Goal: Information Seeking & Learning: Learn about a topic

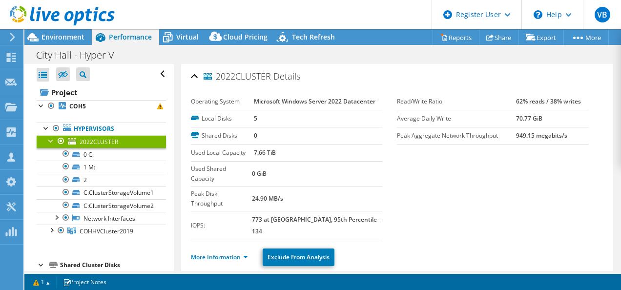
select select "USD"
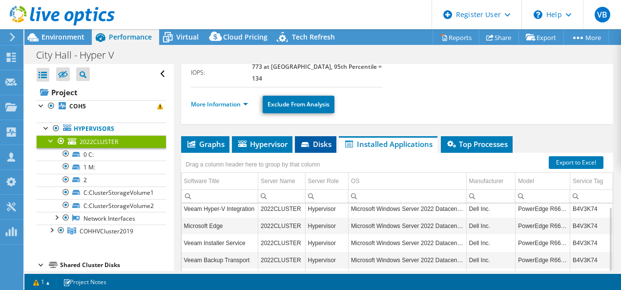
click at [318, 139] on span "Disks" at bounding box center [316, 144] width 32 height 10
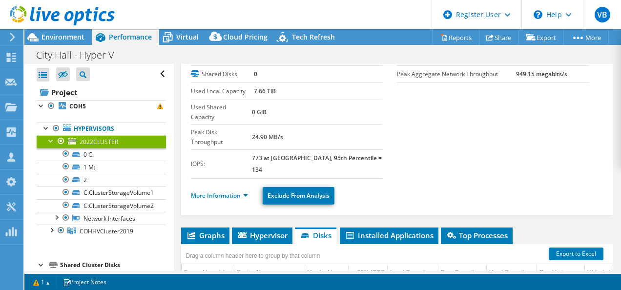
scroll to position [0, 0]
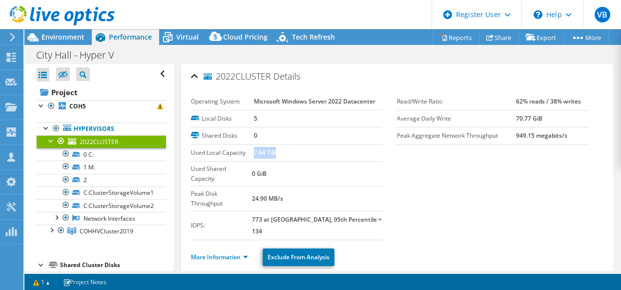
drag, startPoint x: 252, startPoint y: 149, endPoint x: 287, endPoint y: 155, distance: 34.8
click at [287, 155] on td "7.66 TiB" at bounding box center [318, 152] width 129 height 17
click at [267, 154] on b "7.66 TiB" at bounding box center [265, 152] width 22 height 8
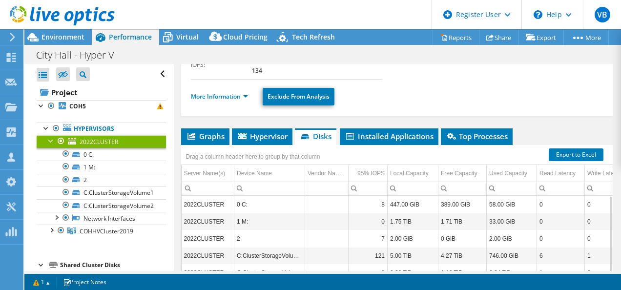
scroll to position [162, 0]
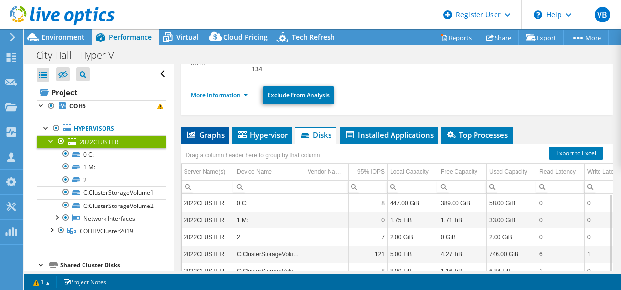
click at [212, 130] on span "Graphs" at bounding box center [205, 135] width 39 height 10
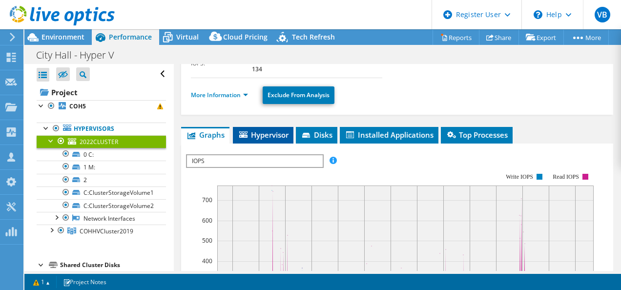
click at [263, 130] on span "Hypervisor" at bounding box center [263, 135] width 51 height 10
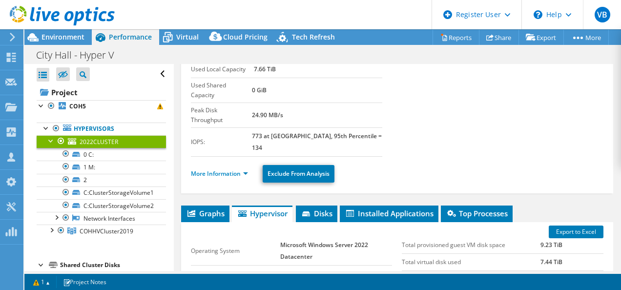
scroll to position [83, 0]
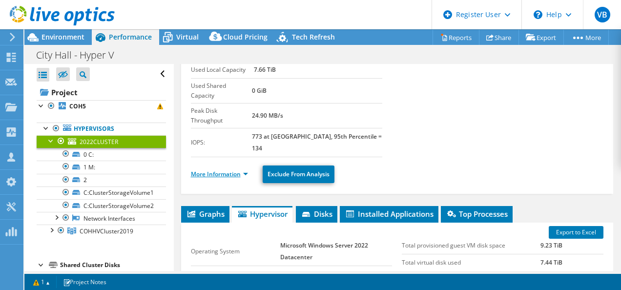
click at [231, 170] on link "More Information" at bounding box center [219, 174] width 57 height 8
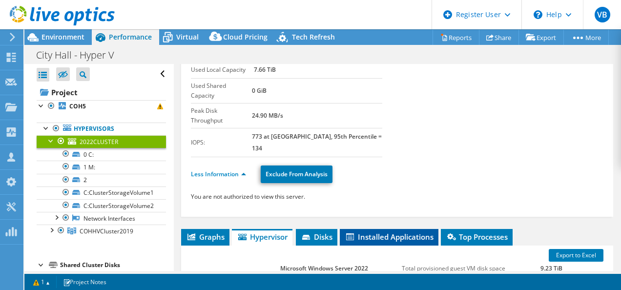
click at [385, 229] on li "Installed Applications" at bounding box center [389, 237] width 99 height 17
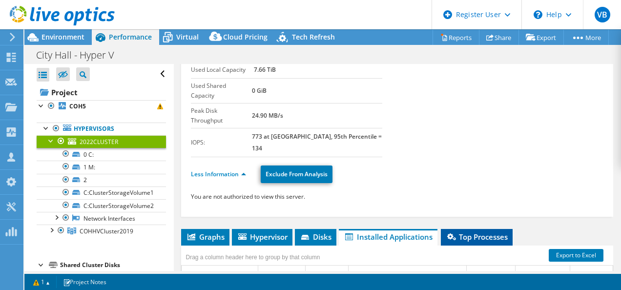
click at [492, 229] on li "Top Processes" at bounding box center [477, 237] width 72 height 17
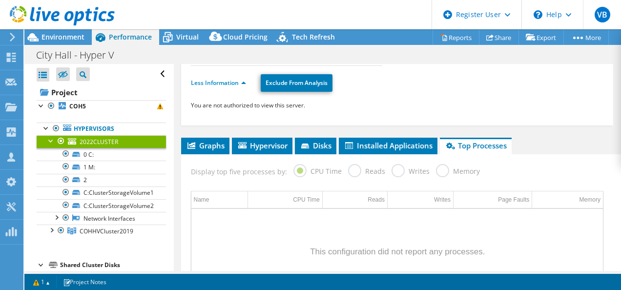
scroll to position [182, 0]
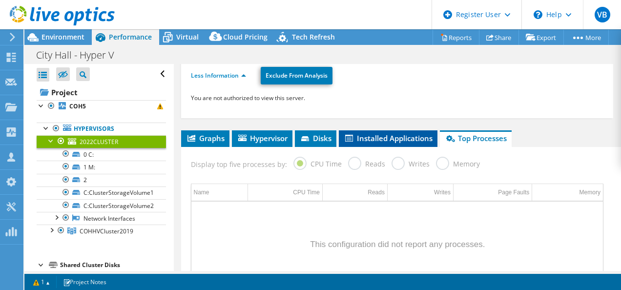
click at [400, 133] on span "Installed Applications" at bounding box center [388, 138] width 89 height 10
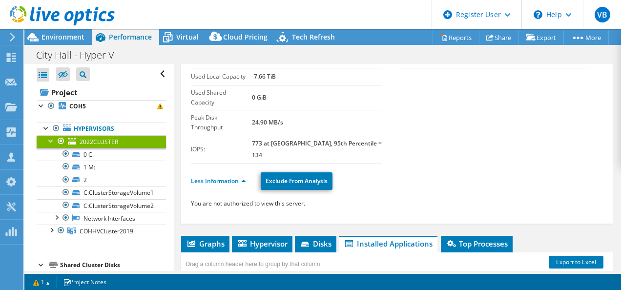
scroll to position [0, 0]
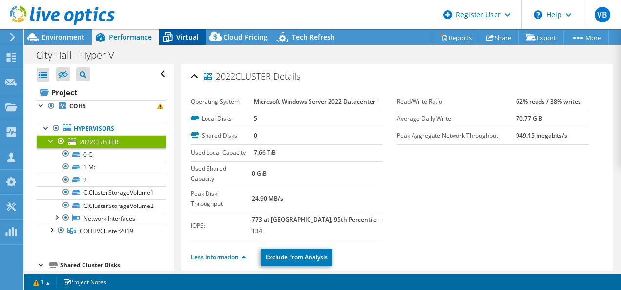
click at [179, 40] on span "Virtual" at bounding box center [187, 36] width 22 height 9
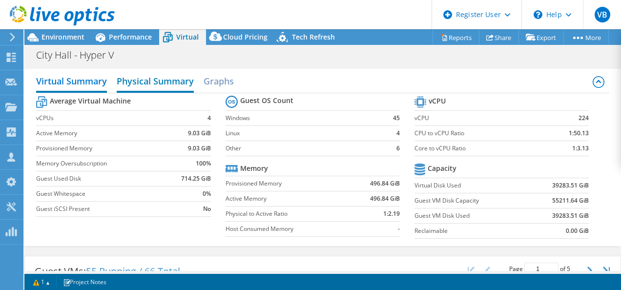
click at [176, 75] on h2 "Physical Summary" at bounding box center [155, 81] width 77 height 21
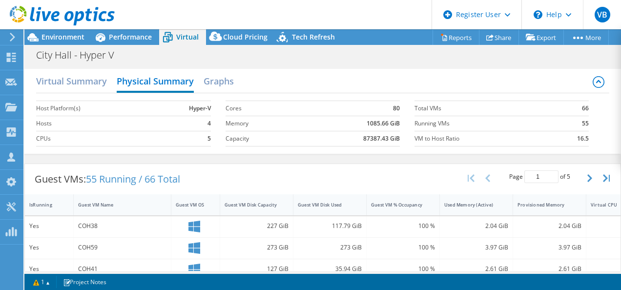
click at [67, 31] on div at bounding box center [57, 16] width 115 height 33
click at [65, 38] on span "Environment" at bounding box center [63, 36] width 43 height 9
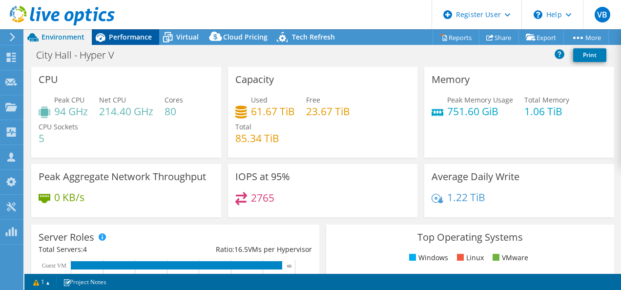
click at [129, 40] on span "Performance" at bounding box center [130, 36] width 43 height 9
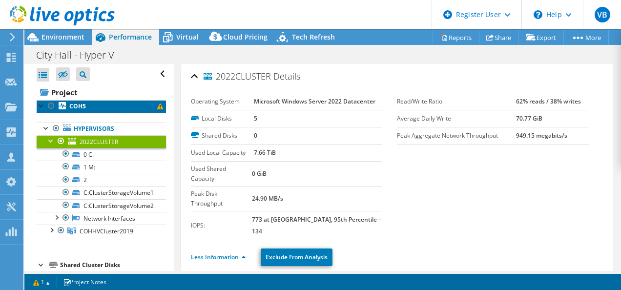
click at [115, 105] on link "COH5" at bounding box center [101, 106] width 129 height 13
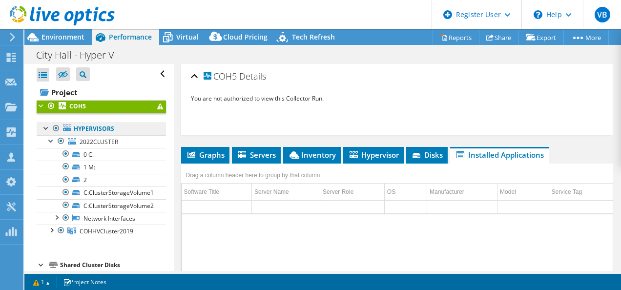
click at [103, 130] on link "Hypervisors" at bounding box center [101, 129] width 129 height 13
click at [211, 159] on li "Graphs" at bounding box center [205, 155] width 48 height 17
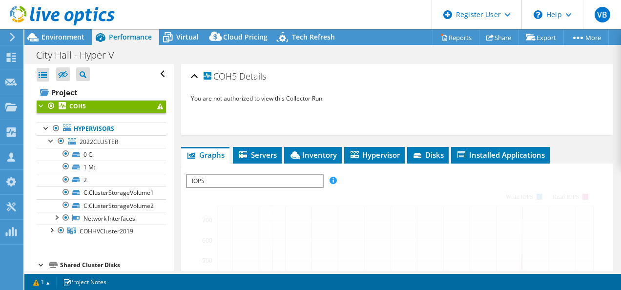
click at [43, 109] on div at bounding box center [42, 105] width 10 height 10
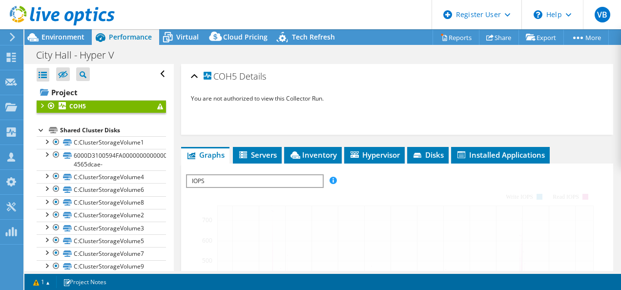
click at [43, 109] on div at bounding box center [42, 105] width 10 height 10
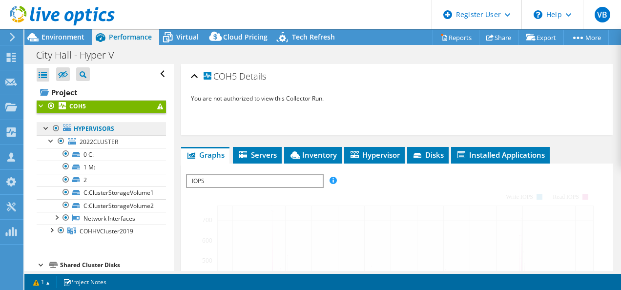
click at [104, 130] on link "Hypervisors" at bounding box center [101, 129] width 129 height 13
click at [144, 129] on link "Hypervisors" at bounding box center [101, 129] width 129 height 13
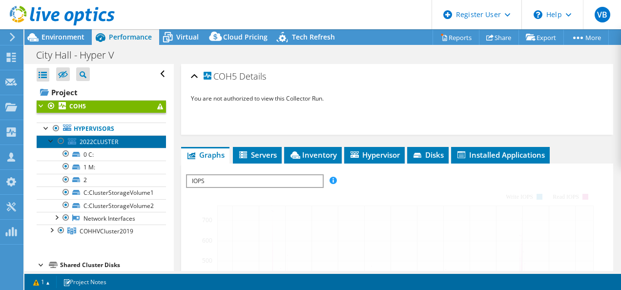
click at [133, 140] on link "2022CLUSTER" at bounding box center [101, 141] width 129 height 13
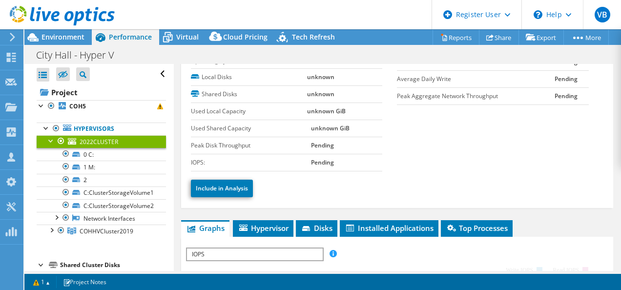
scroll to position [61, 0]
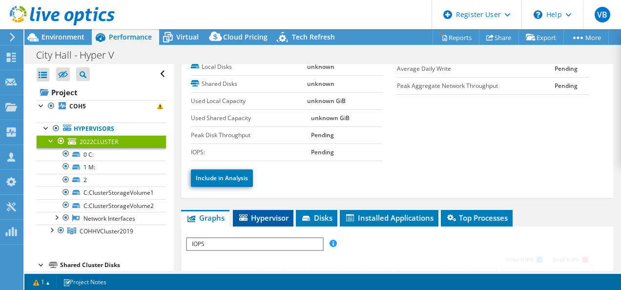
click at [256, 217] on span "Hypervisor" at bounding box center [263, 218] width 51 height 10
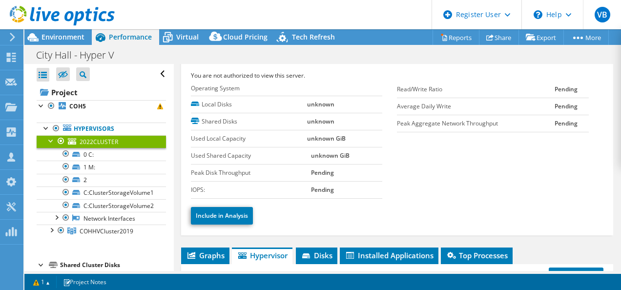
scroll to position [0, 0]
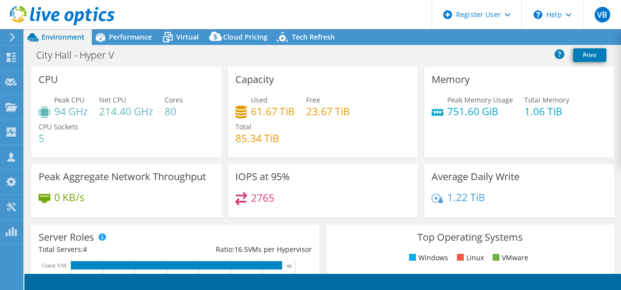
select select "USD"
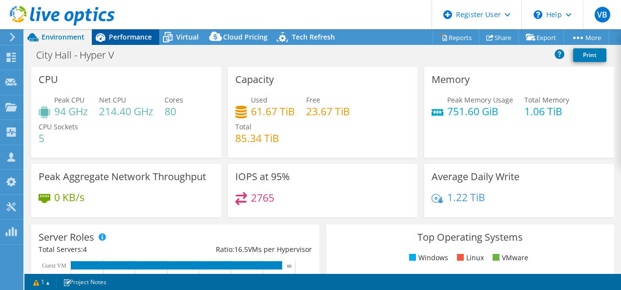
click at [134, 38] on span "Performance" at bounding box center [130, 36] width 43 height 9
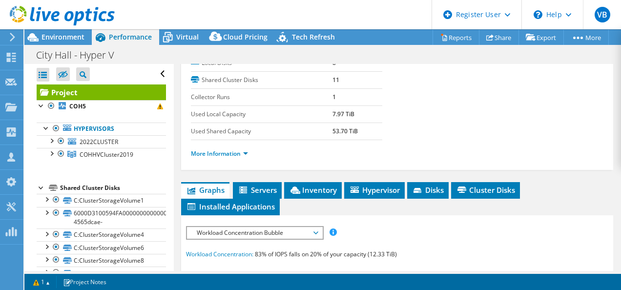
scroll to position [161, 0]
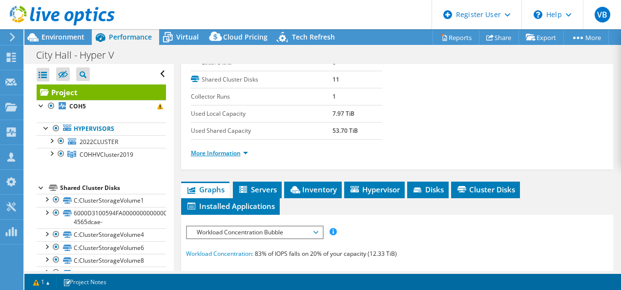
click at [233, 157] on link "More Information" at bounding box center [219, 153] width 57 height 8
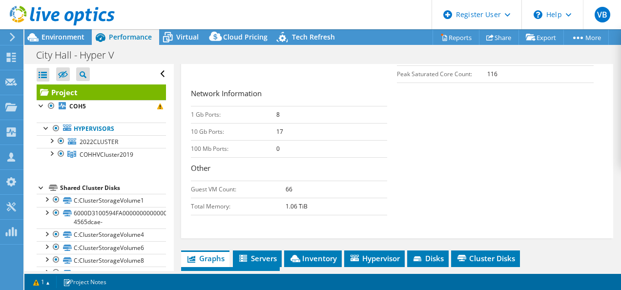
scroll to position [0, 0]
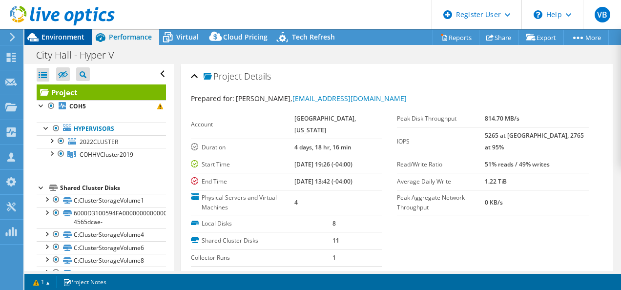
click at [67, 41] on span "Environment" at bounding box center [63, 36] width 43 height 9
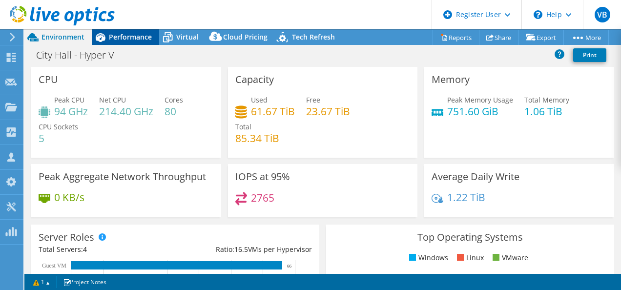
click at [123, 36] on span "Performance" at bounding box center [130, 36] width 43 height 9
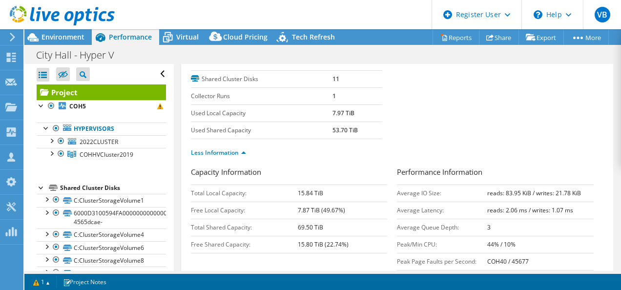
scroll to position [162, 0]
drag, startPoint x: 336, startPoint y: 184, endPoint x: 340, endPoint y: 150, distance: 33.4
click at [340, 150] on div "Prepared for: Chris Lazo, clazo@homesteadfl.gov Account HOMESTEAD, FLORIDA Dura…" at bounding box center [397, 182] width 413 height 515
drag, startPoint x: 340, startPoint y: 150, endPoint x: 318, endPoint y: 186, distance: 41.9
click at [318, 179] on h3 "Capacity Information" at bounding box center [289, 172] width 197 height 13
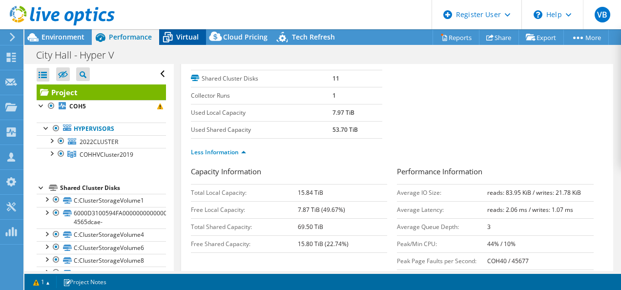
click at [178, 38] on span "Virtual" at bounding box center [187, 36] width 22 height 9
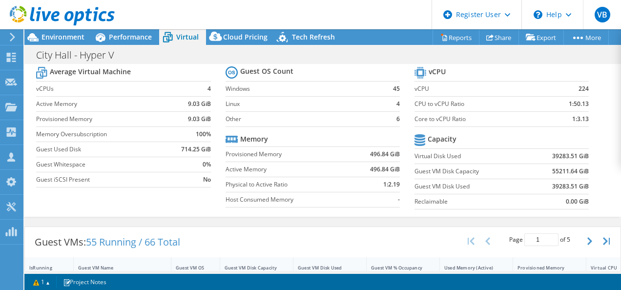
scroll to position [14, 0]
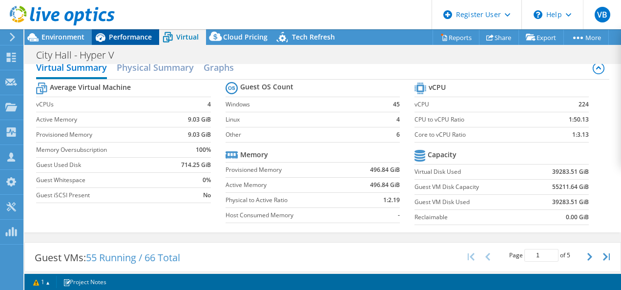
click at [142, 42] on div "Performance" at bounding box center [125, 37] width 67 height 16
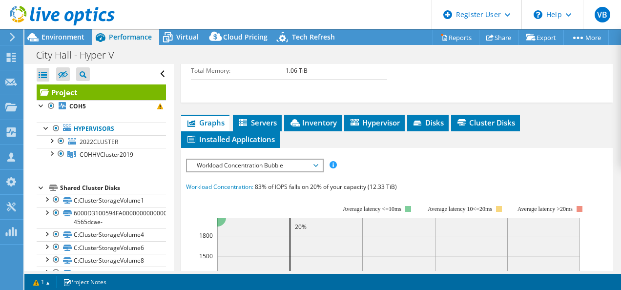
scroll to position [488, 0]
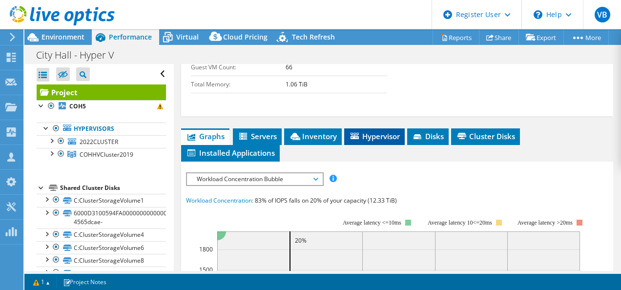
click at [362, 145] on li "Hypervisor" at bounding box center [374, 136] width 61 height 17
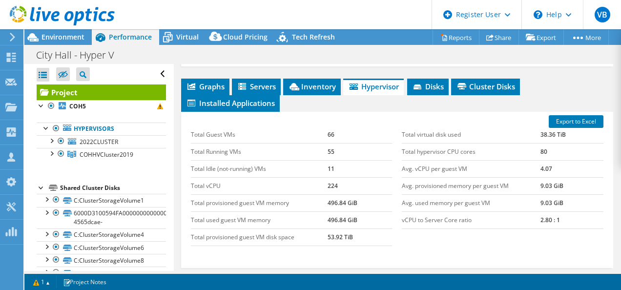
scroll to position [538, 0]
